Goal: Navigation & Orientation: Find specific page/section

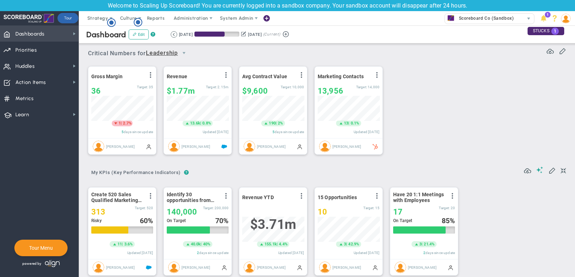
click at [52, 36] on span "Dashboards Dashboards" at bounding box center [39, 34] width 79 height 16
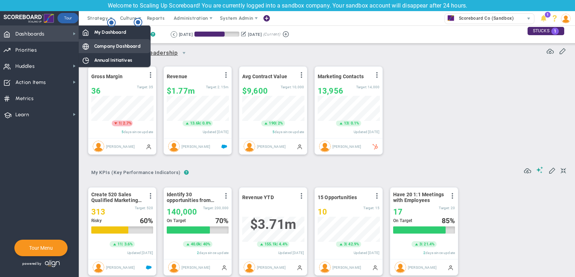
click at [97, 44] on span "Company Dashboard" at bounding box center [117, 46] width 46 height 7
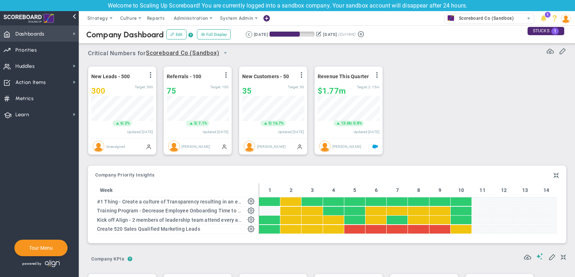
scroll to position [359235, 359198]
